Goal: Find specific page/section: Find specific page/section

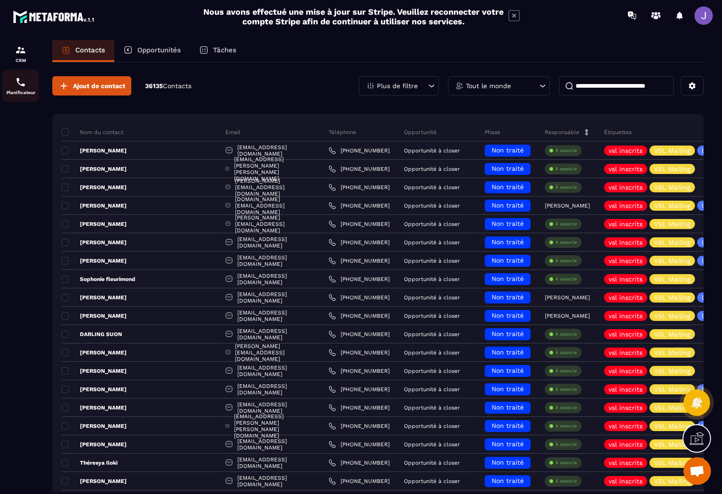
click at [16, 83] on img at bounding box center [20, 82] width 11 height 11
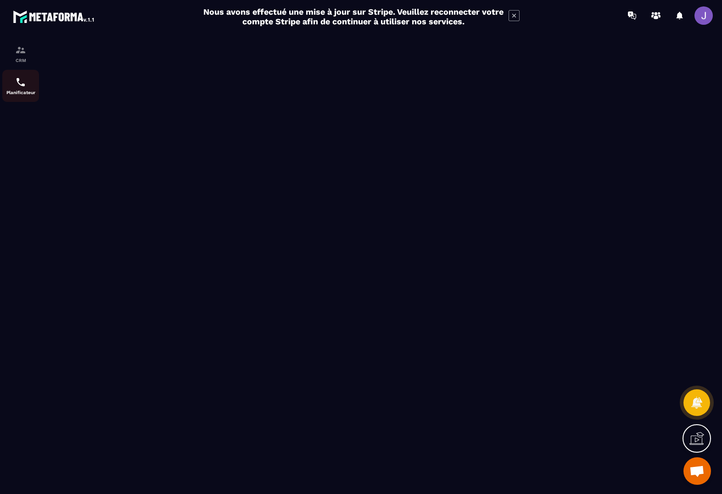
click at [36, 84] on div "Planificateur" at bounding box center [20, 86] width 37 height 18
click at [31, 61] on p "CRM" at bounding box center [20, 60] width 37 height 5
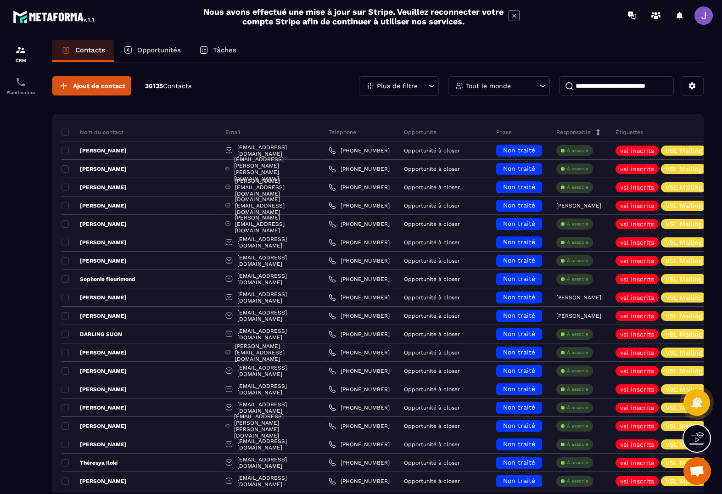
click at [616, 85] on input at bounding box center [616, 85] width 115 height 19
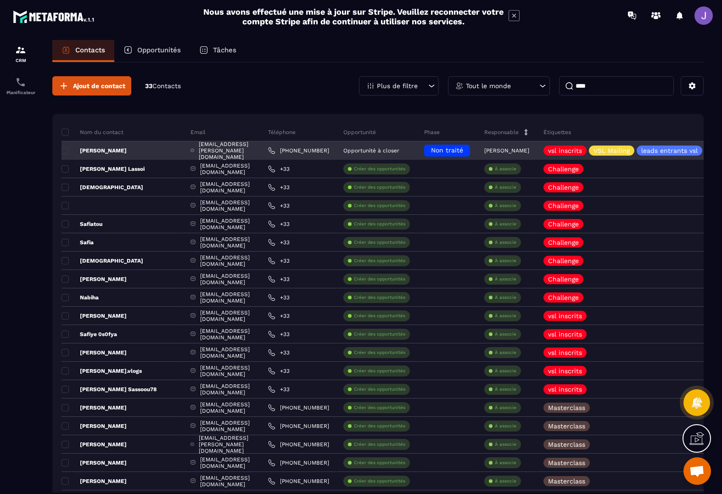
type input "****"
click at [102, 150] on p "[PERSON_NAME]" at bounding box center [93, 150] width 65 height 7
